Goal: Information Seeking & Learning: Learn about a topic

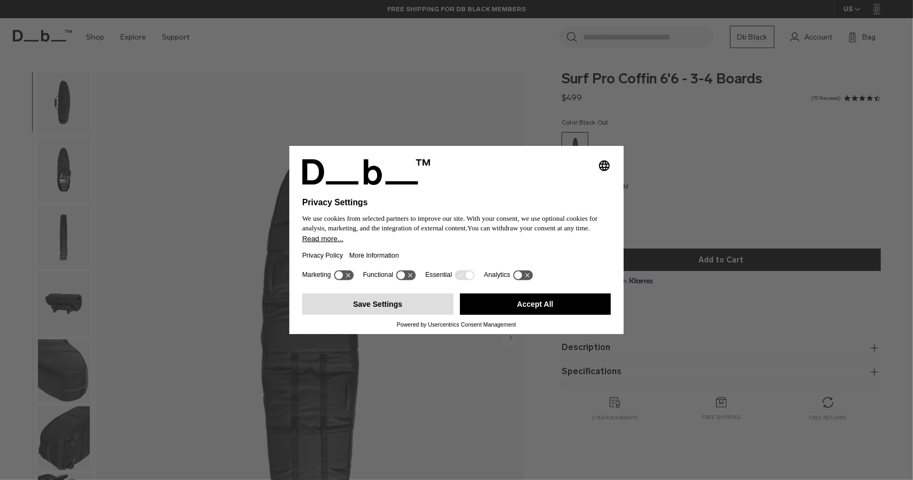
click at [404, 309] on button "Save Settings" at bounding box center [377, 304] width 151 height 21
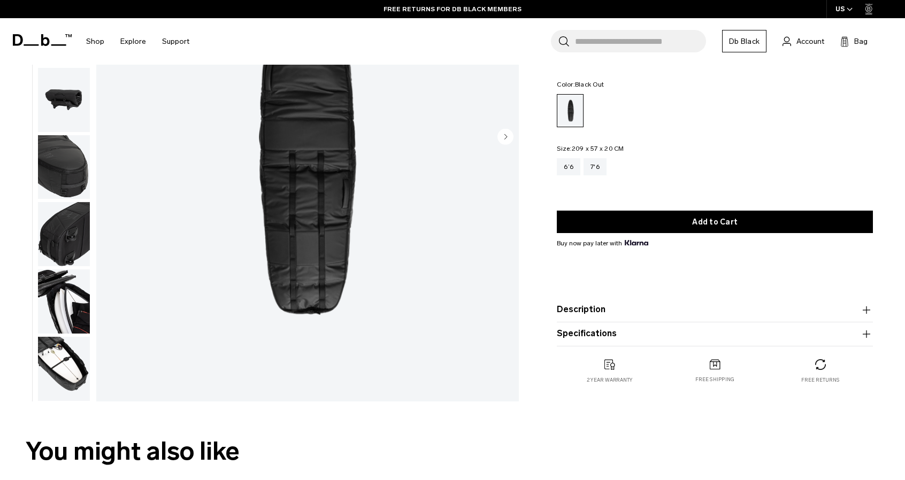
scroll to position [199, 0]
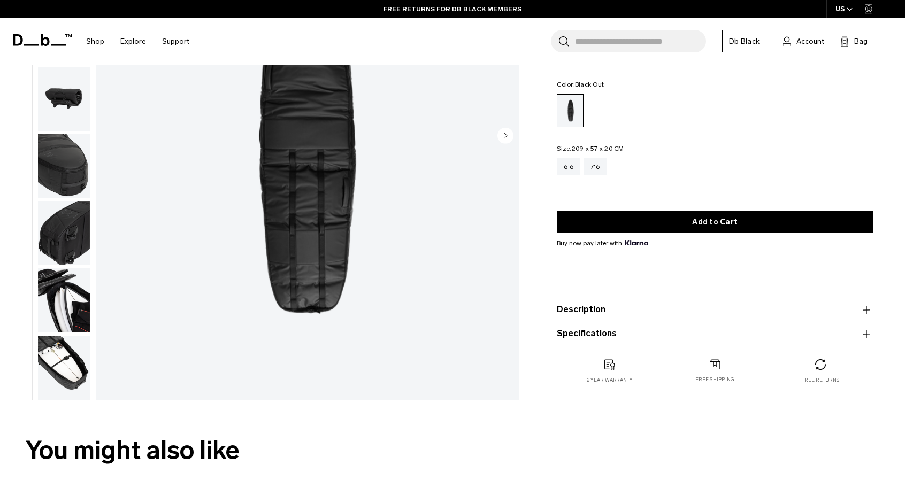
click at [85, 310] on img "button" at bounding box center [64, 300] width 52 height 64
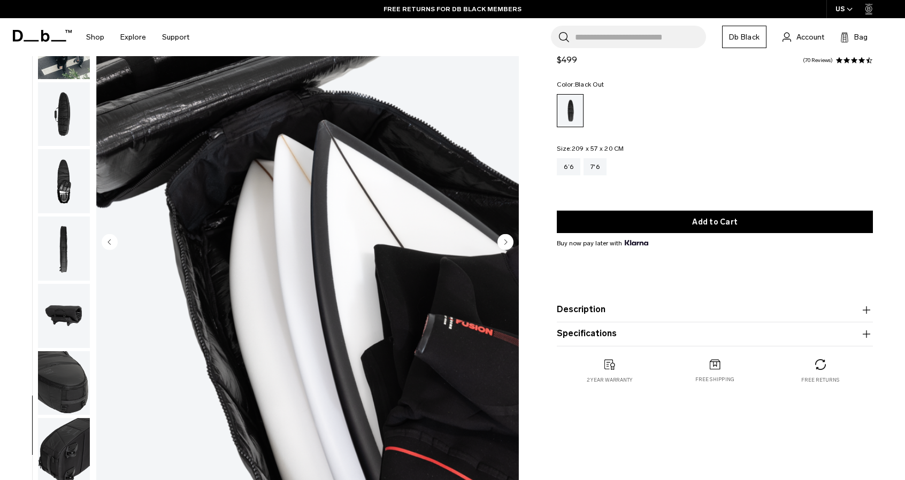
scroll to position [143, 0]
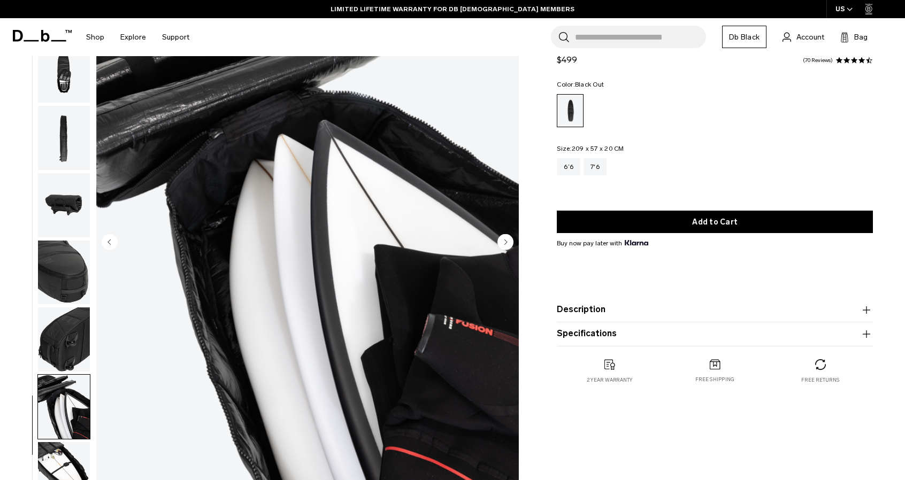
click at [64, 465] on img "button" at bounding box center [64, 474] width 52 height 64
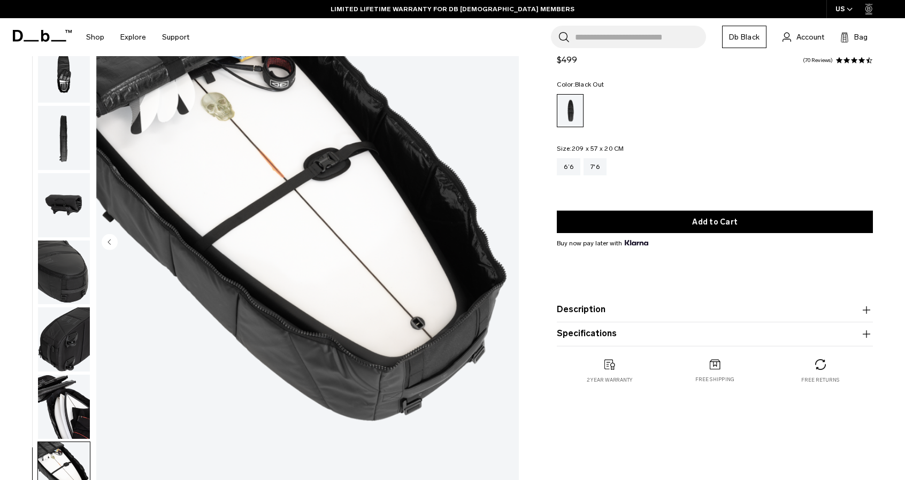
click at [66, 407] on img "button" at bounding box center [64, 407] width 52 height 64
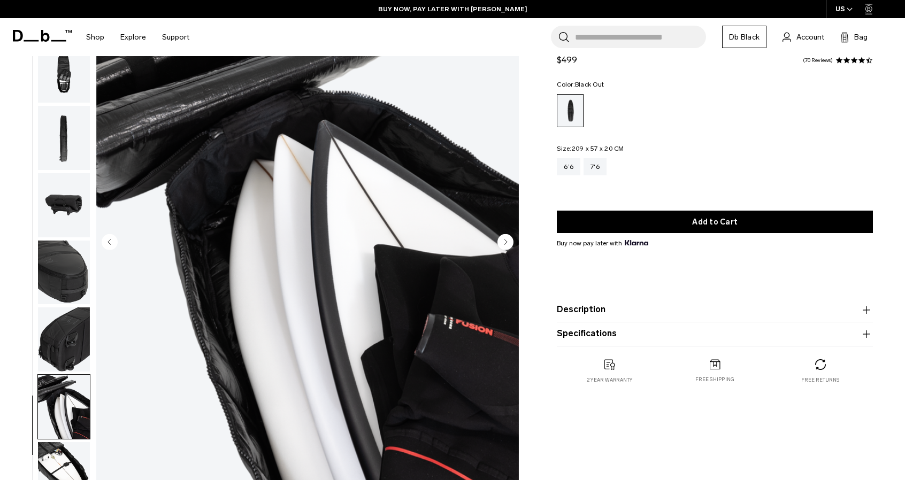
click at [71, 349] on img "button" at bounding box center [64, 339] width 52 height 64
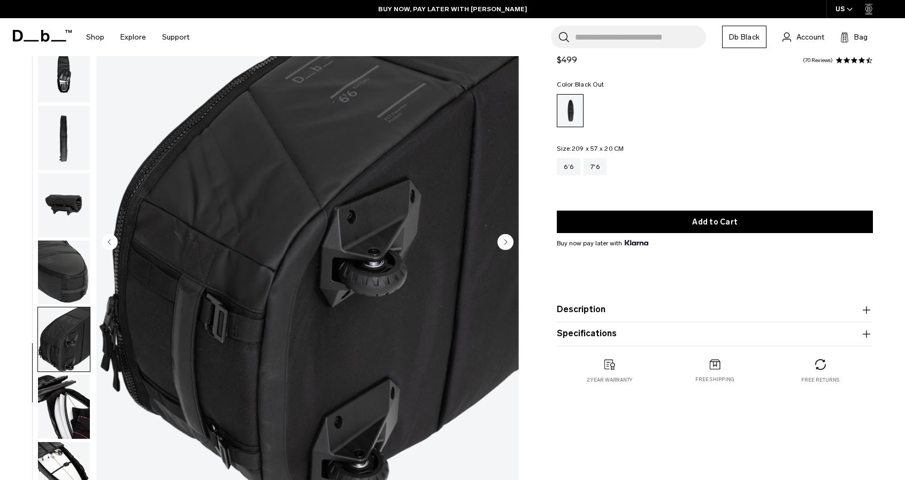
click at [67, 280] on img "button" at bounding box center [64, 273] width 52 height 64
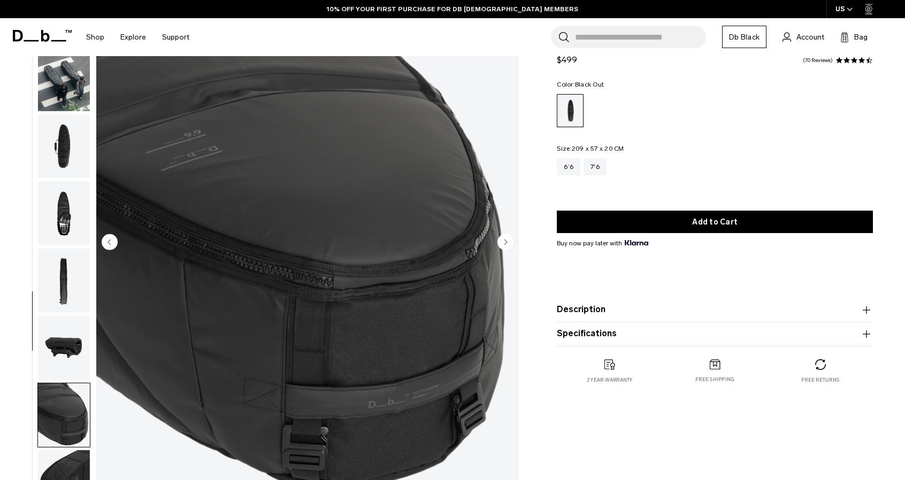
scroll to position [0, 0]
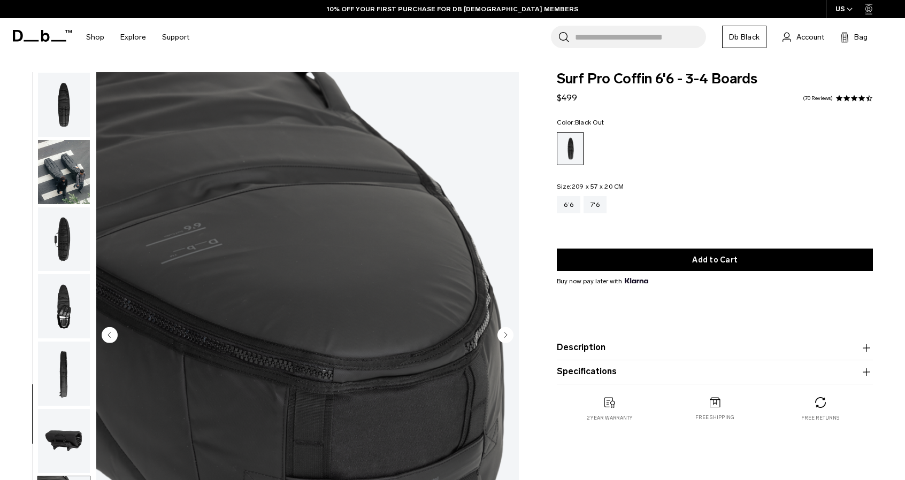
click at [70, 298] on img "button" at bounding box center [64, 306] width 52 height 64
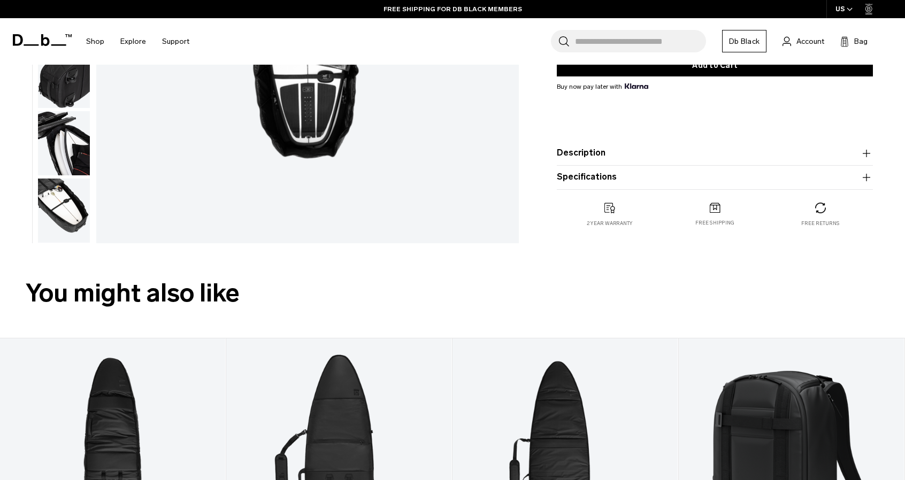
scroll to position [359, 0]
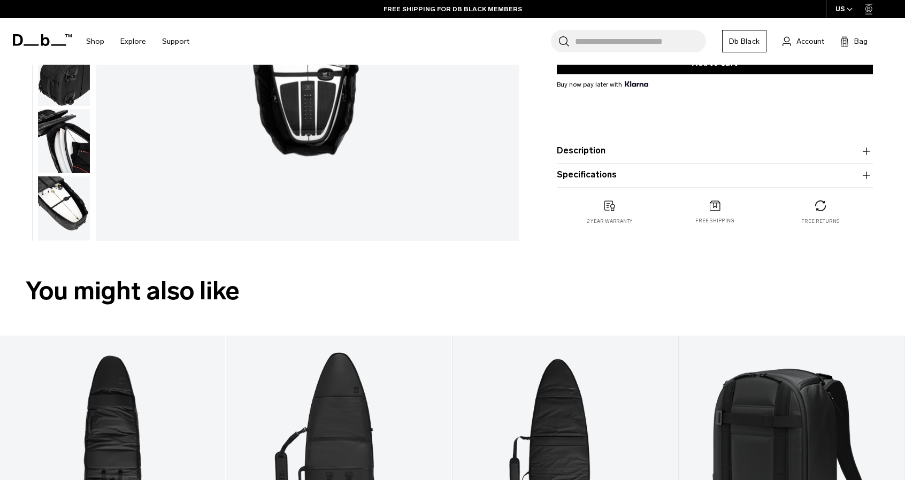
click at [652, 147] on button "Description" at bounding box center [715, 151] width 316 height 13
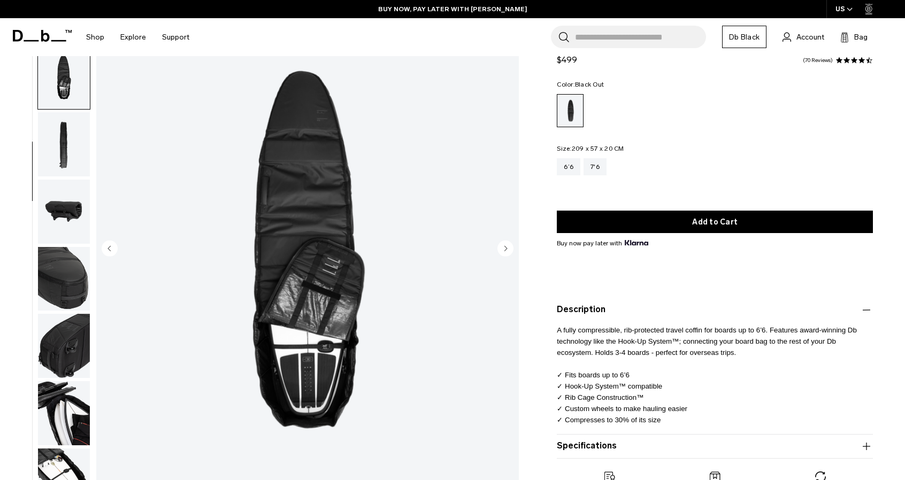
scroll to position [86, 0]
click at [76, 284] on img "button" at bounding box center [64, 280] width 52 height 64
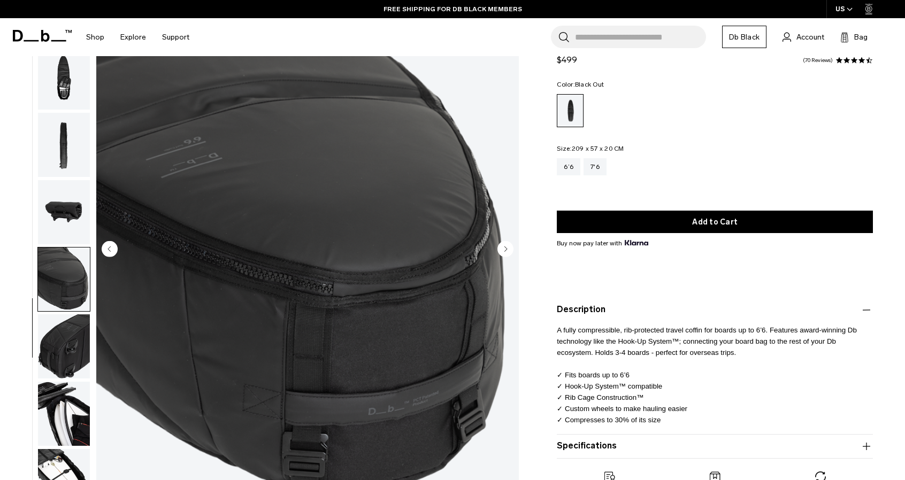
click at [66, 358] on img "button" at bounding box center [64, 346] width 52 height 64
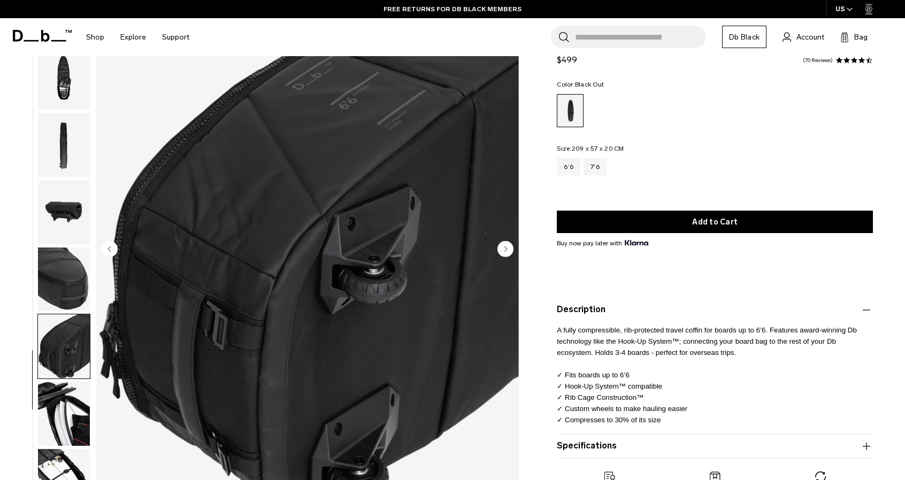
click at [72, 407] on img "button" at bounding box center [64, 414] width 52 height 64
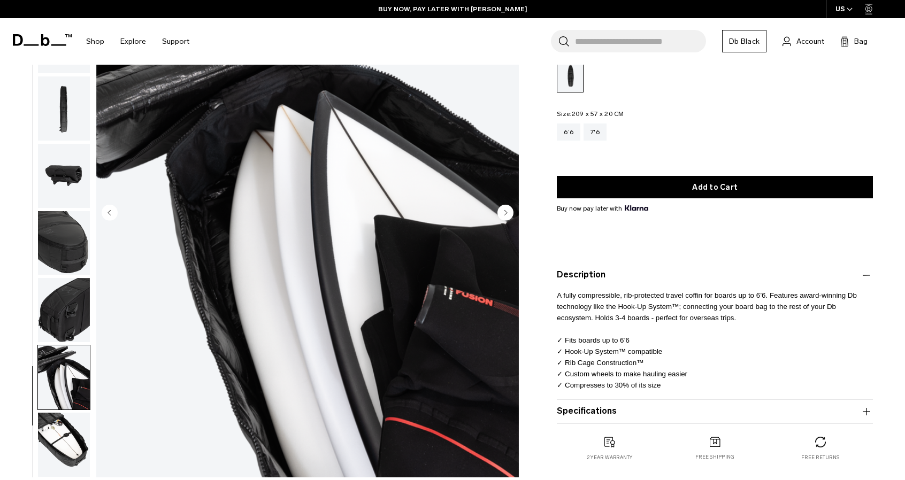
scroll to position [122, 0]
